Goal: Find specific page/section: Find specific page/section

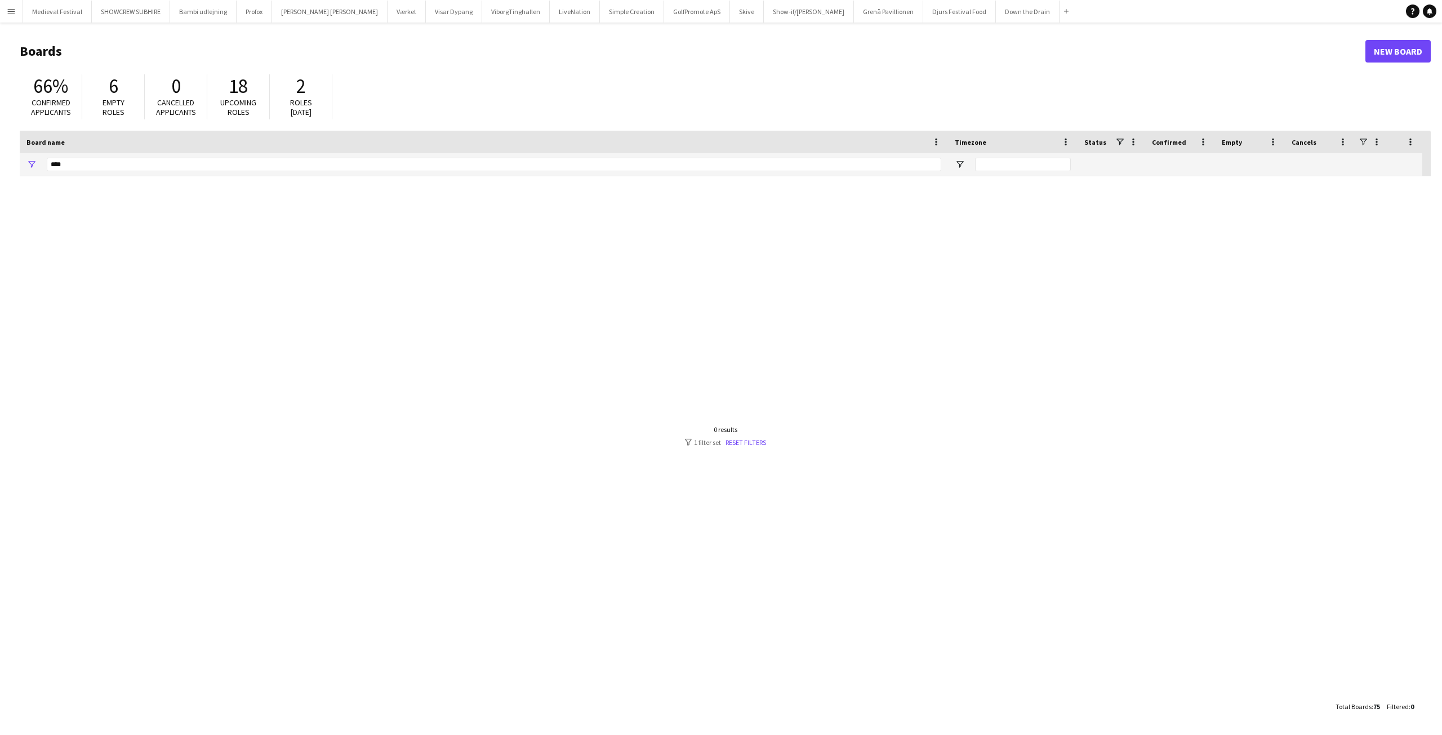
click at [17, 11] on button "Menu" at bounding box center [11, 11] width 23 height 23
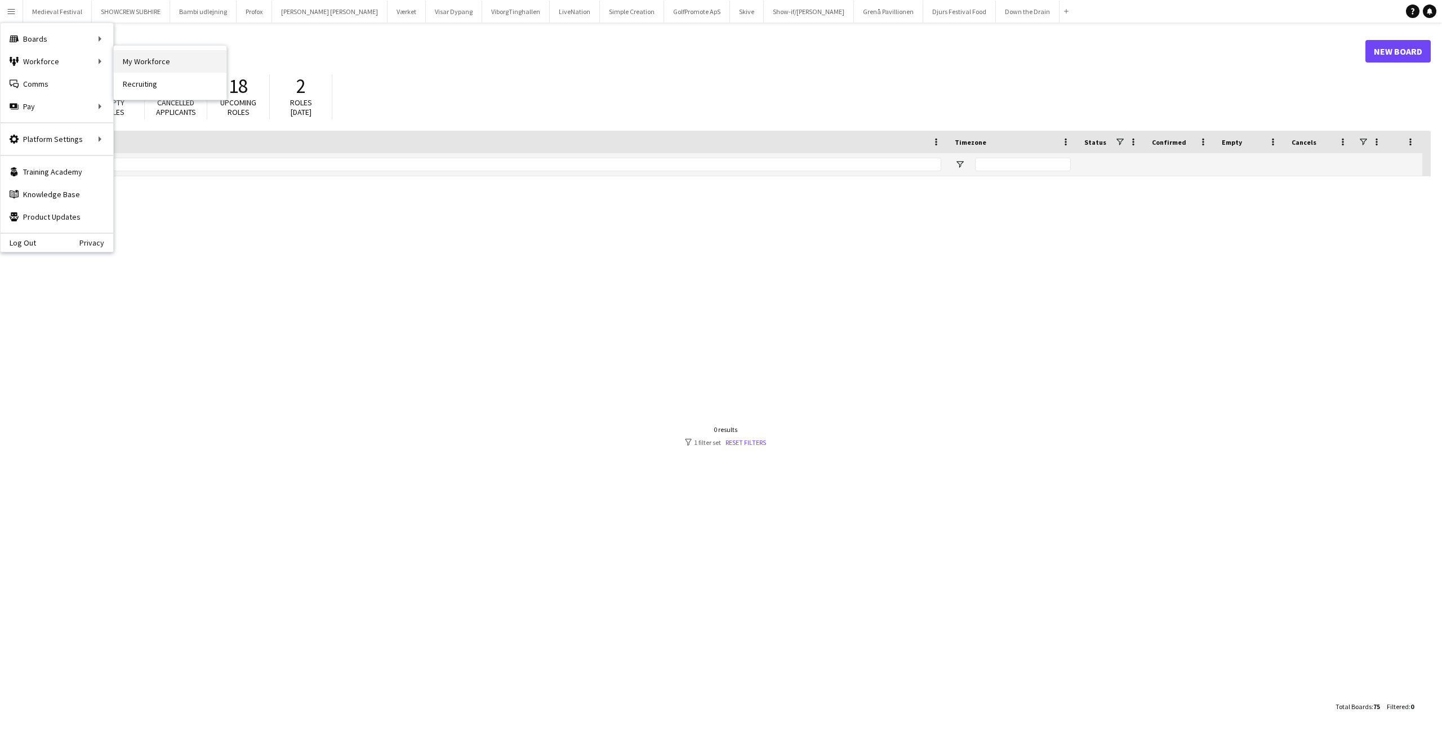
click at [146, 55] on link "My Workforce" at bounding box center [170, 61] width 113 height 23
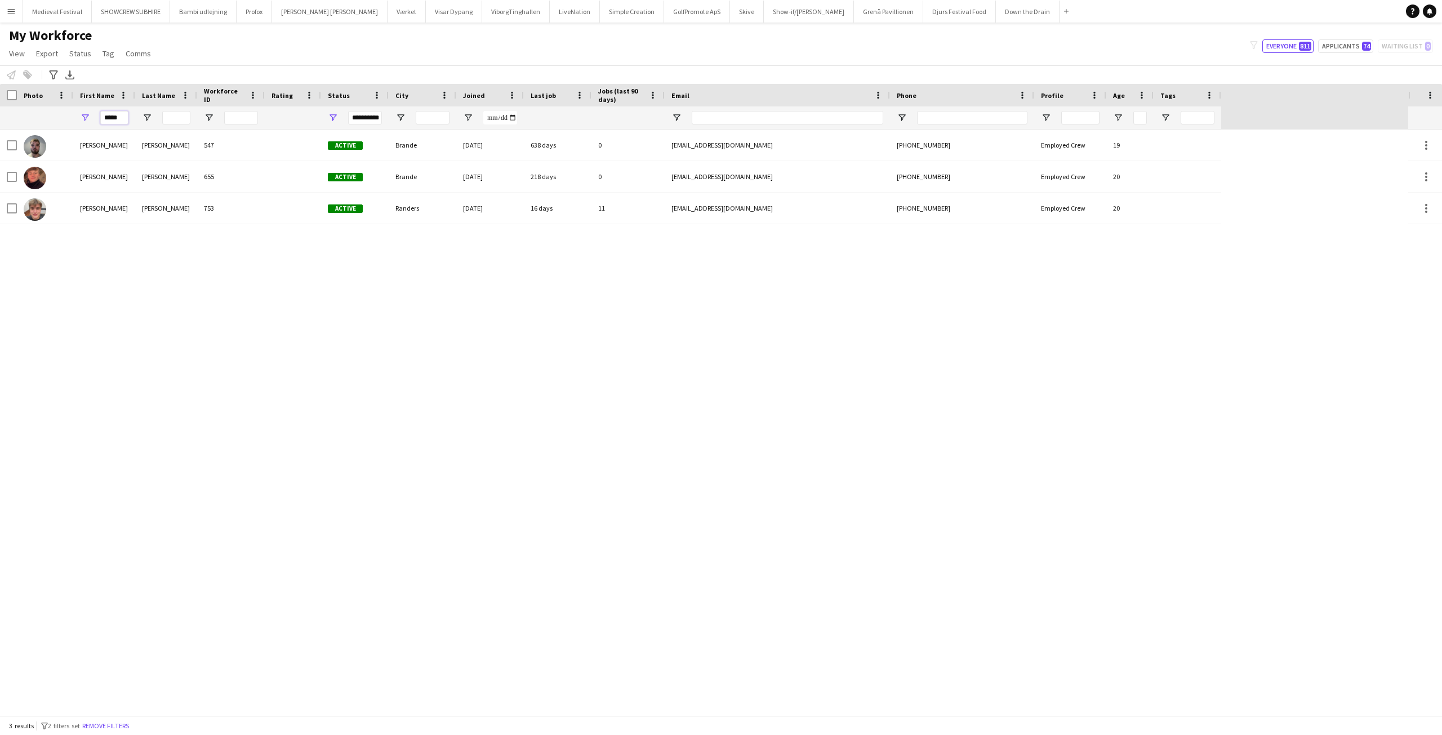
drag, startPoint x: 68, startPoint y: 121, endPoint x: 29, endPoint y: 113, distance: 40.2
click at [40, 115] on div "**********" at bounding box center [610, 117] width 1221 height 23
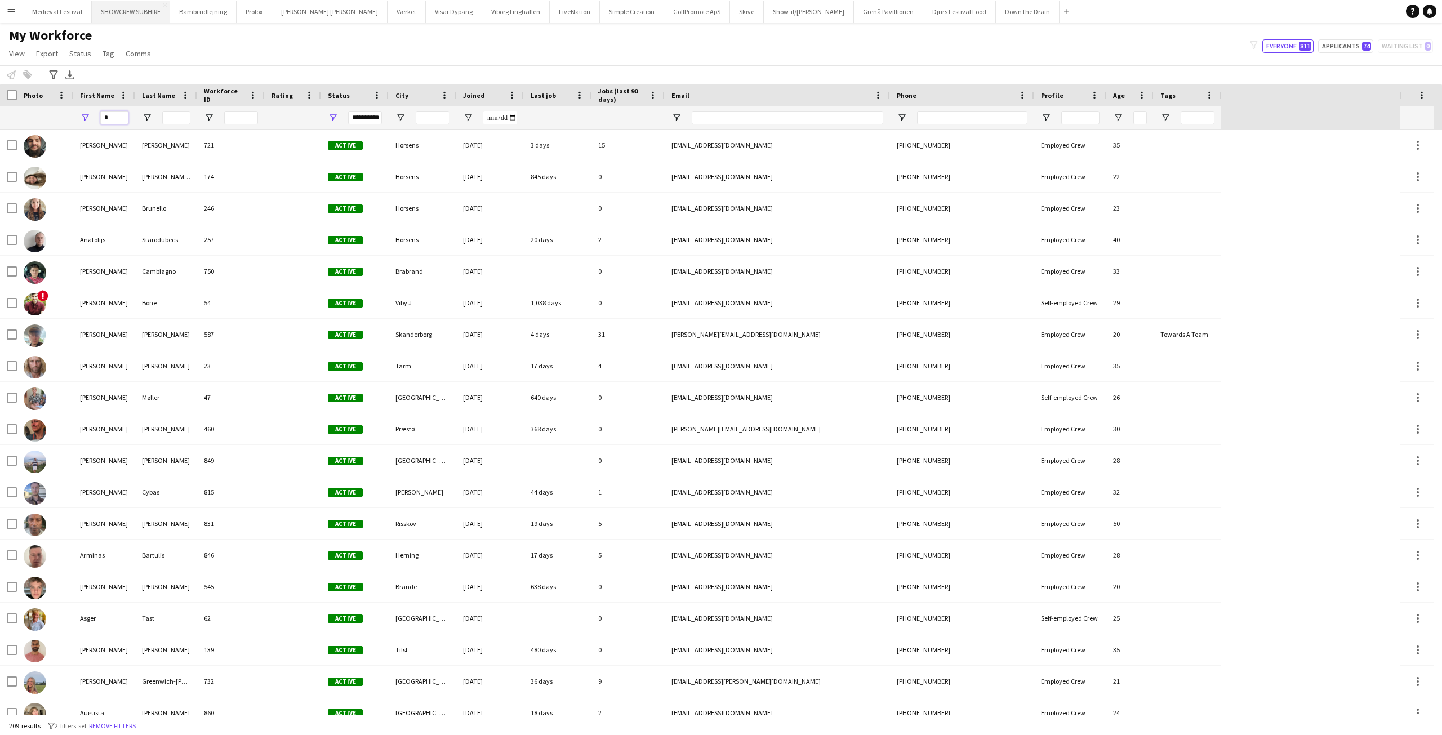
type input "*"
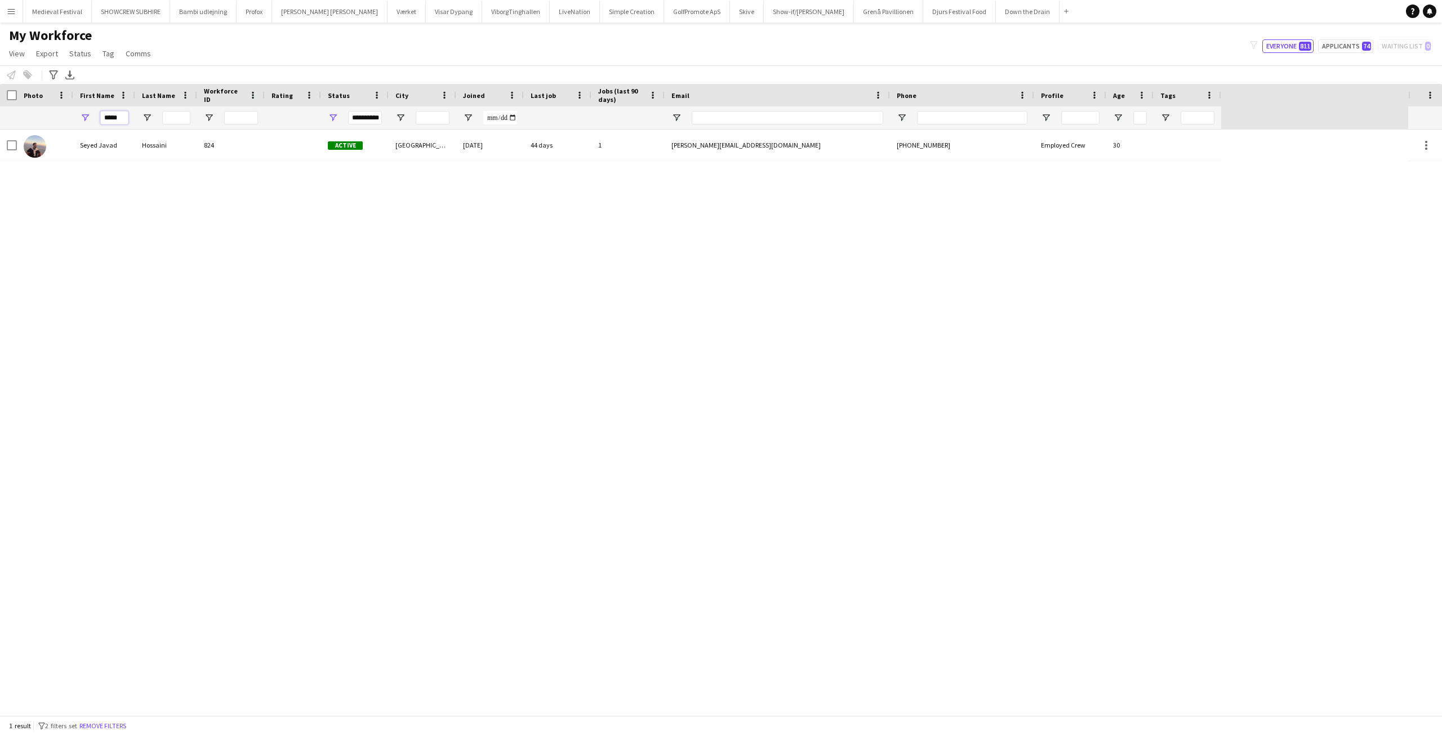
type input "*****"
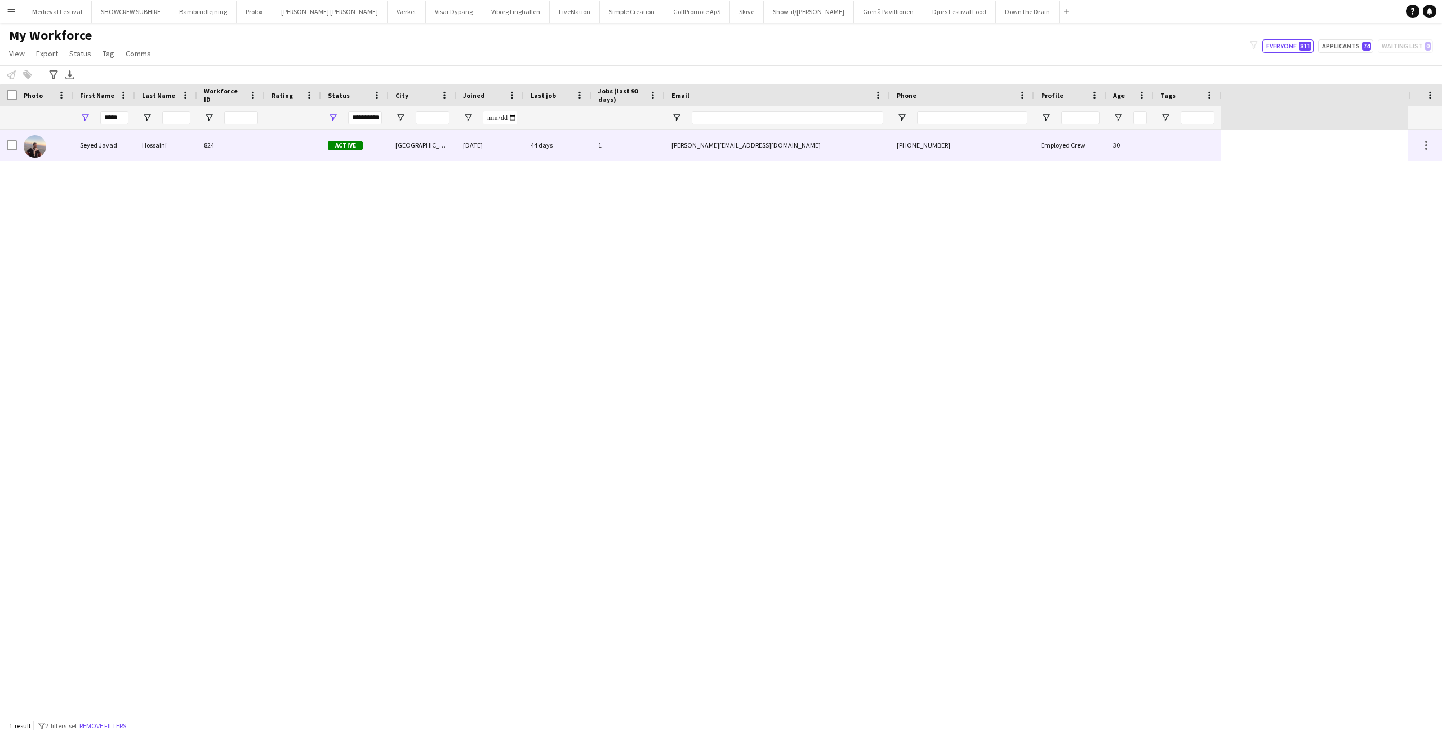
click at [183, 152] on div "Hossaini" at bounding box center [166, 145] width 62 height 31
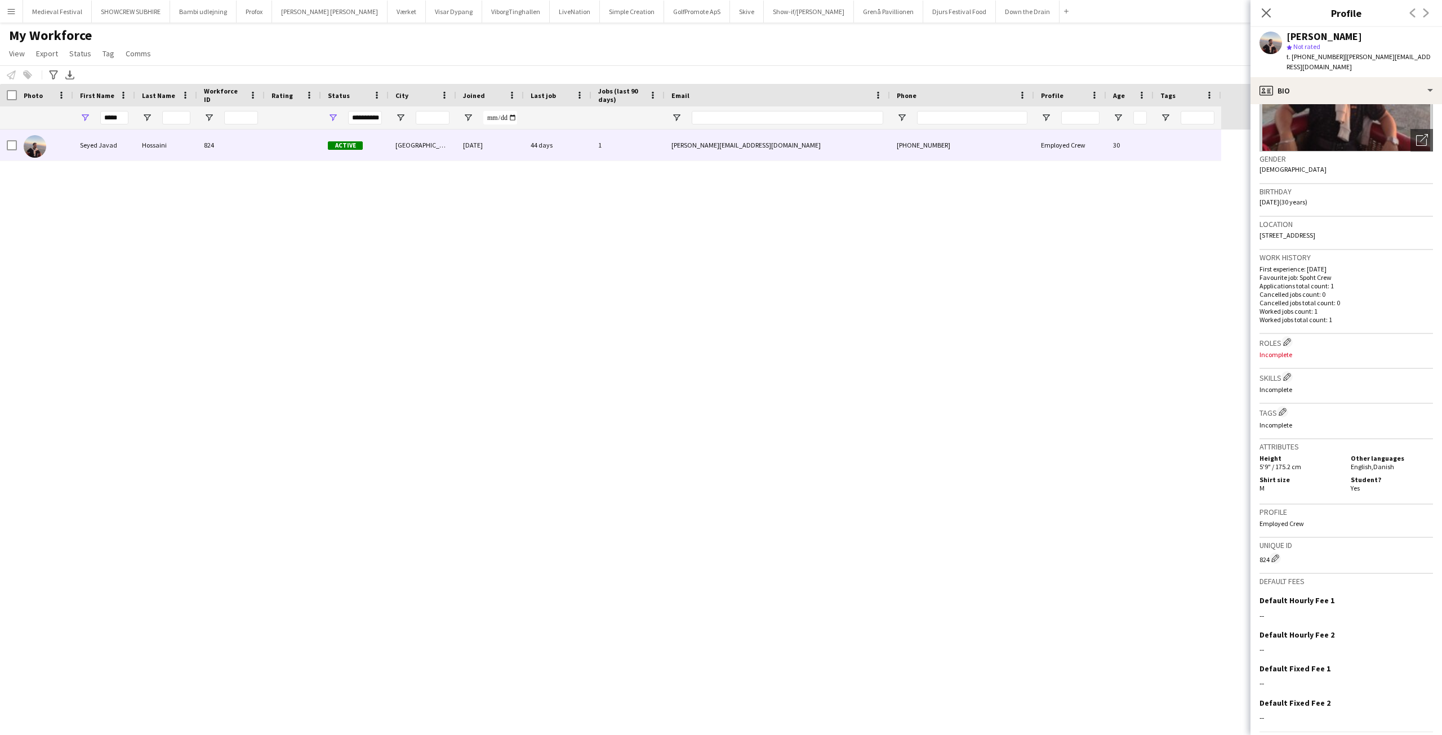
scroll to position [158, 0]
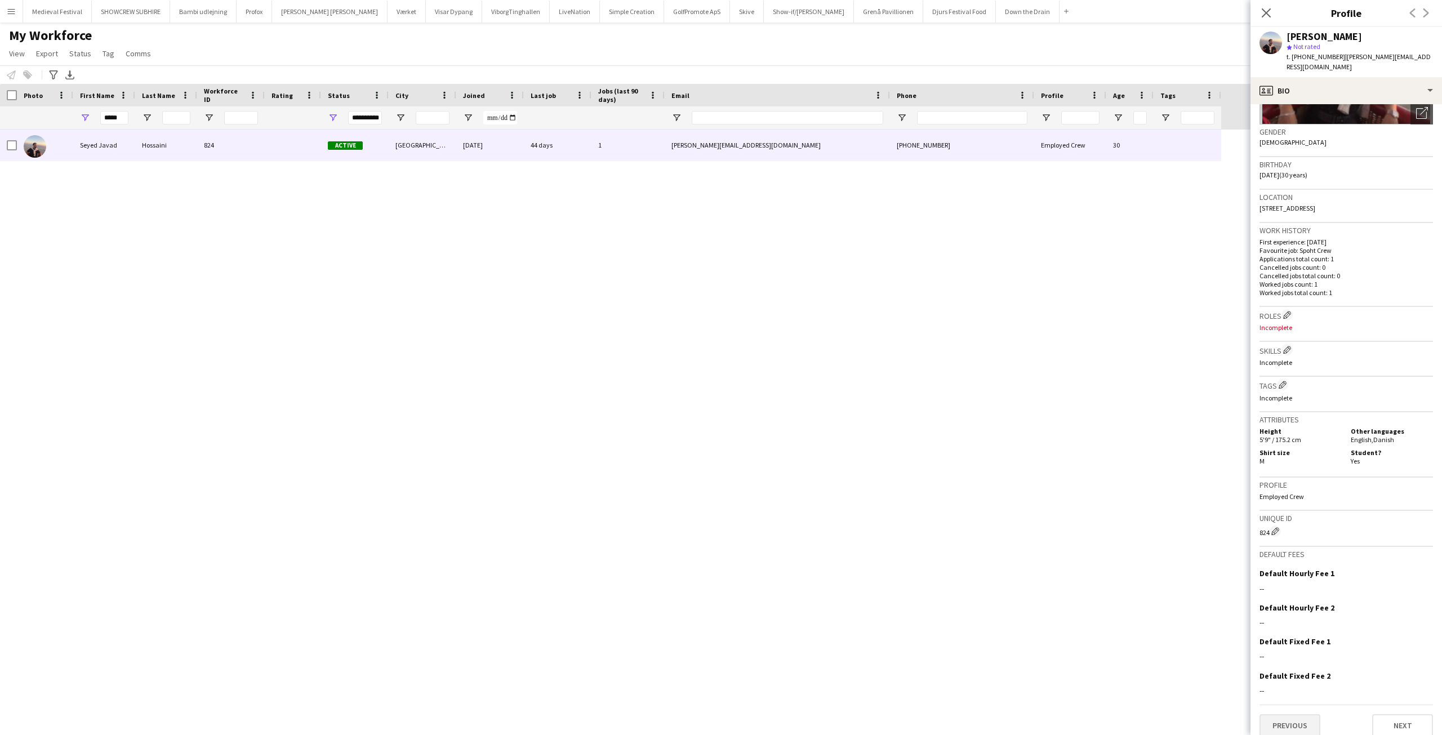
drag, startPoint x: 1287, startPoint y: 701, endPoint x: 1294, endPoint y: 709, distance: 10.4
click at [1288, 705] on div "Previous Next" at bounding box center [1347, 721] width 174 height 32
click at [1300, 716] on button "Previous" at bounding box center [1290, 725] width 61 height 23
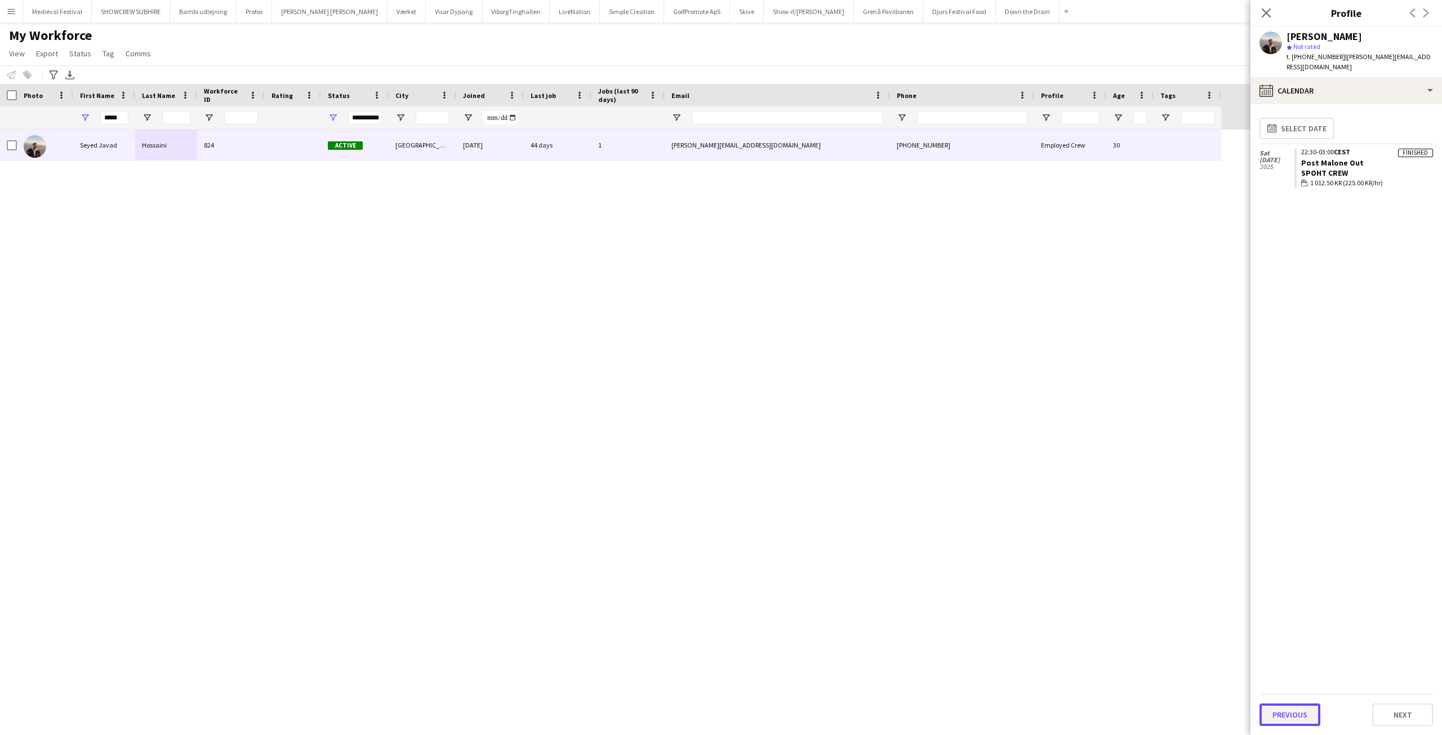
click at [1300, 717] on button "Previous" at bounding box center [1290, 715] width 61 height 23
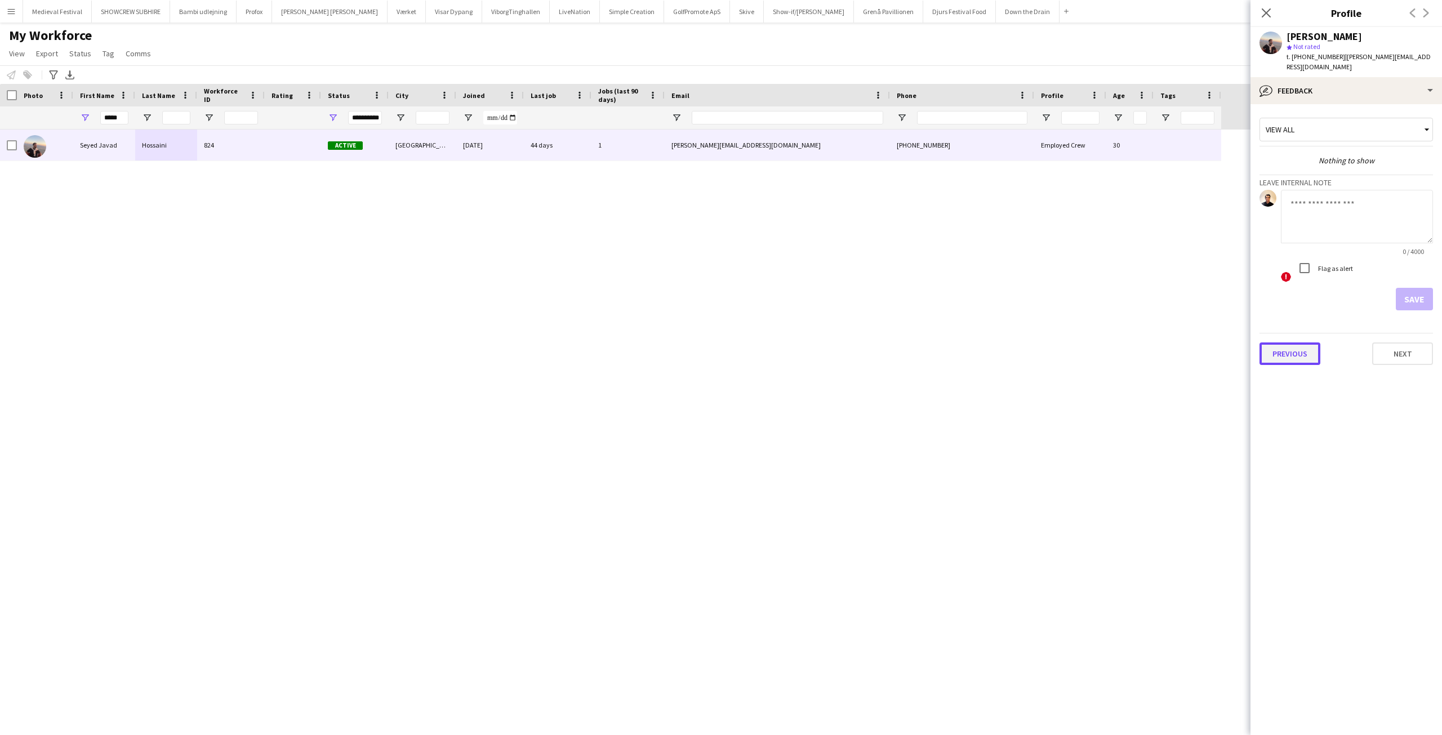
click at [1273, 348] on button "Previous" at bounding box center [1290, 354] width 61 height 23
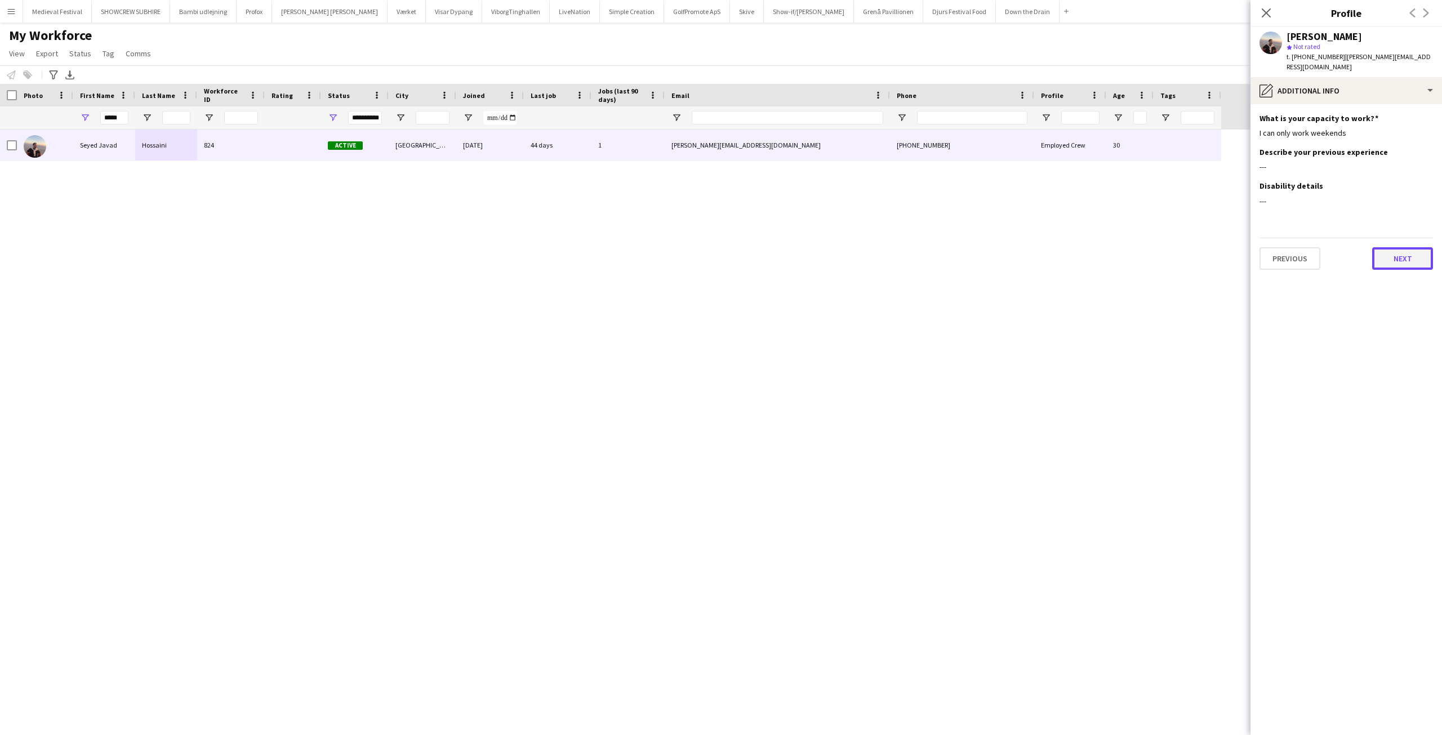
click at [1409, 247] on button "Next" at bounding box center [1402, 258] width 61 height 23
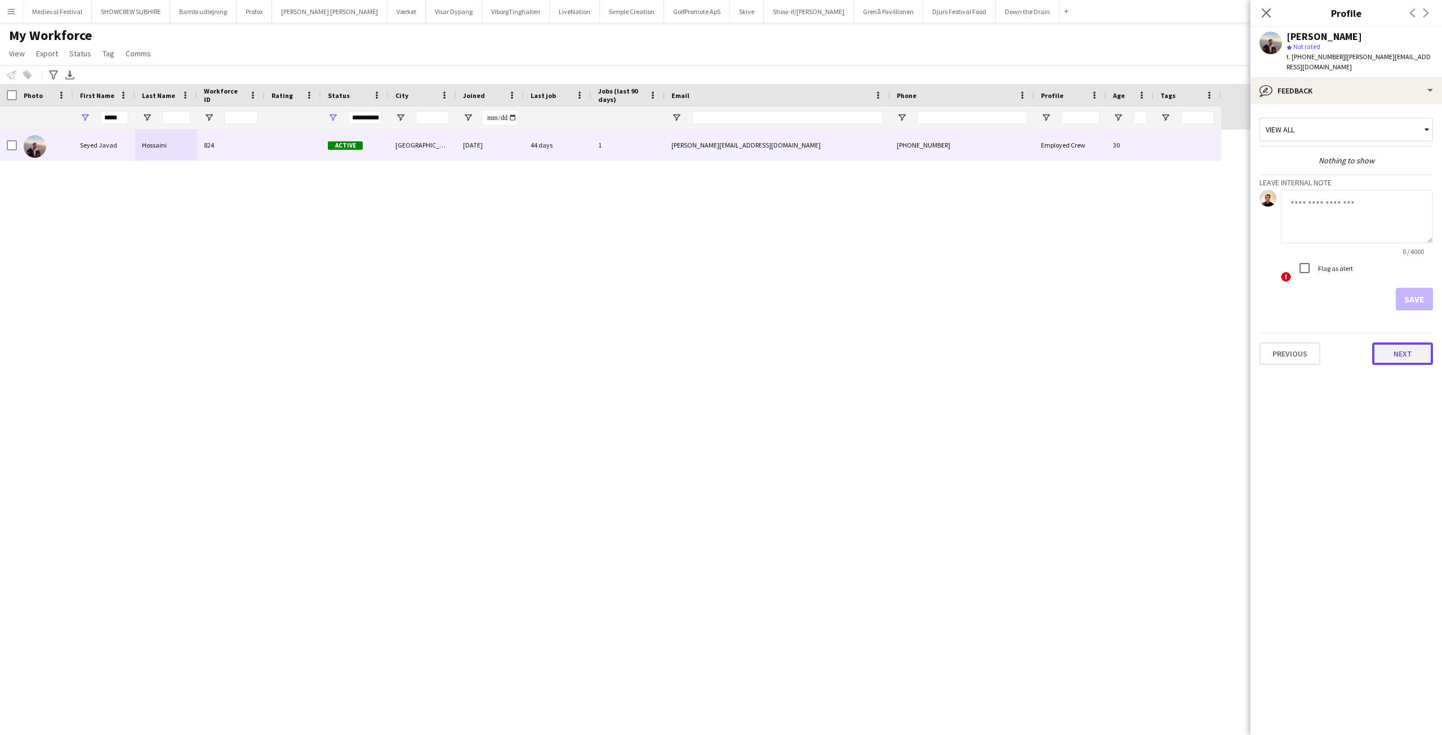
click at [1393, 343] on button "Next" at bounding box center [1402, 354] width 61 height 23
